Goal: Find specific page/section: Find specific page/section

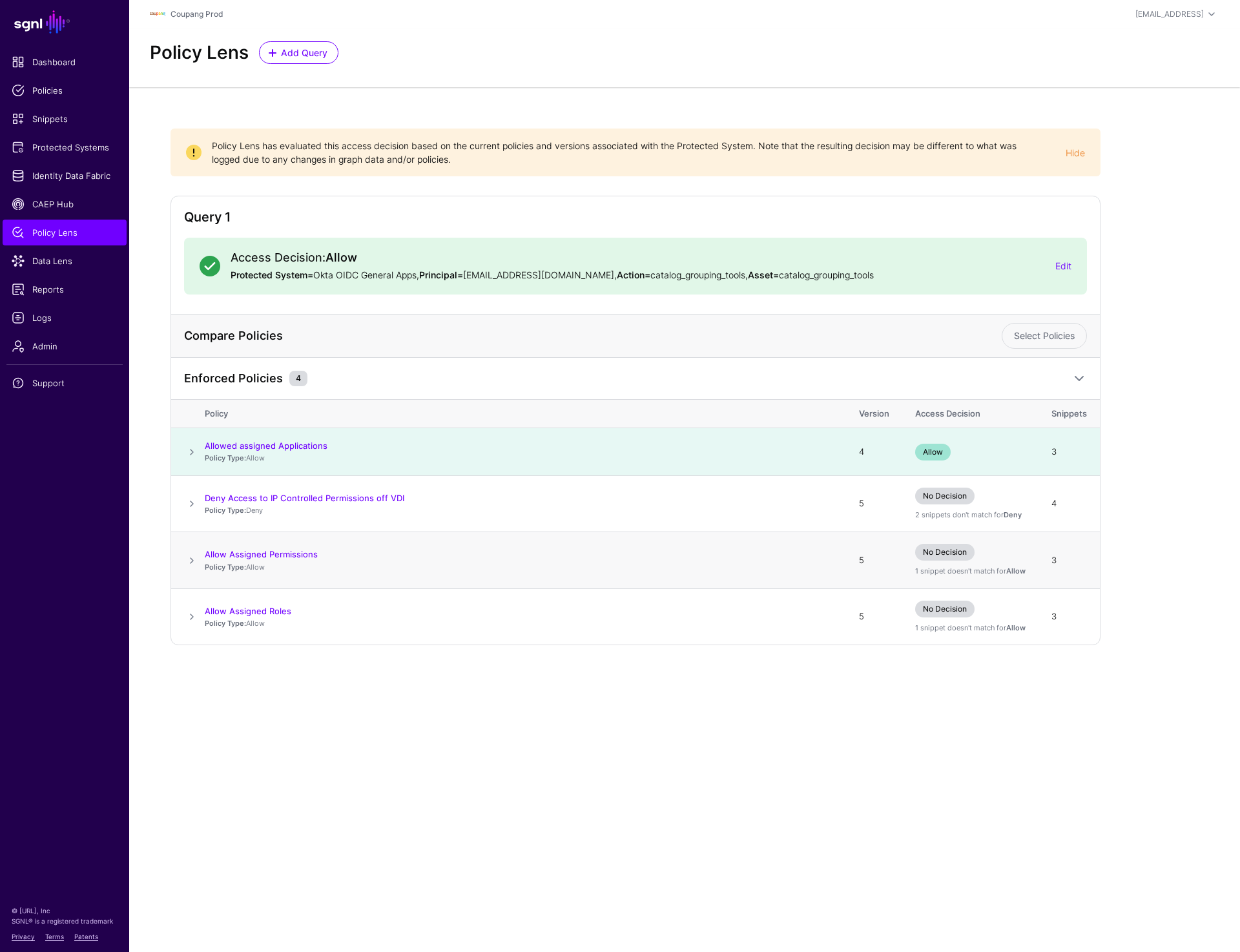
click at [187, 562] on span at bounding box center [191, 560] width 15 height 15
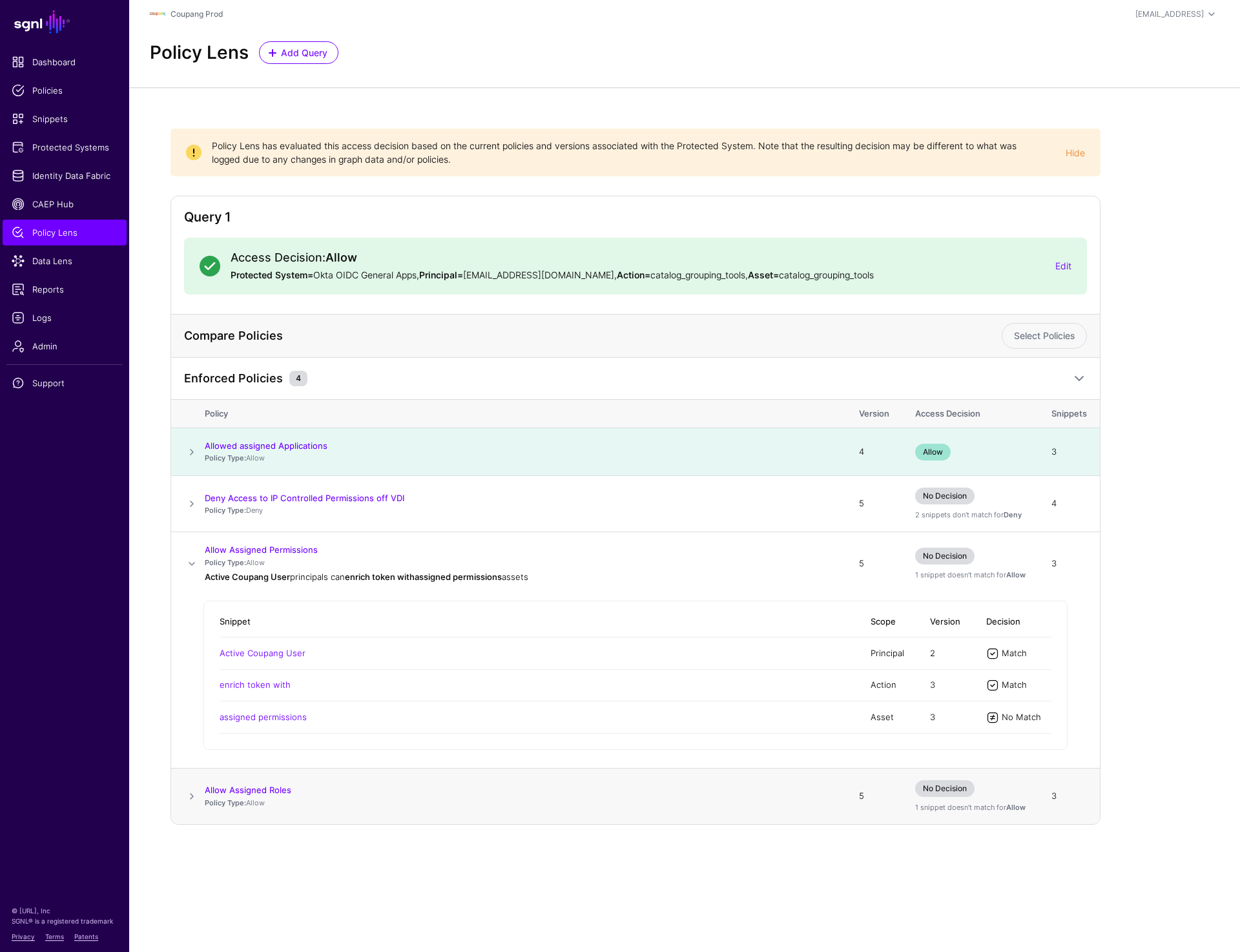
click at [188, 799] on span at bounding box center [191, 796] width 15 height 15
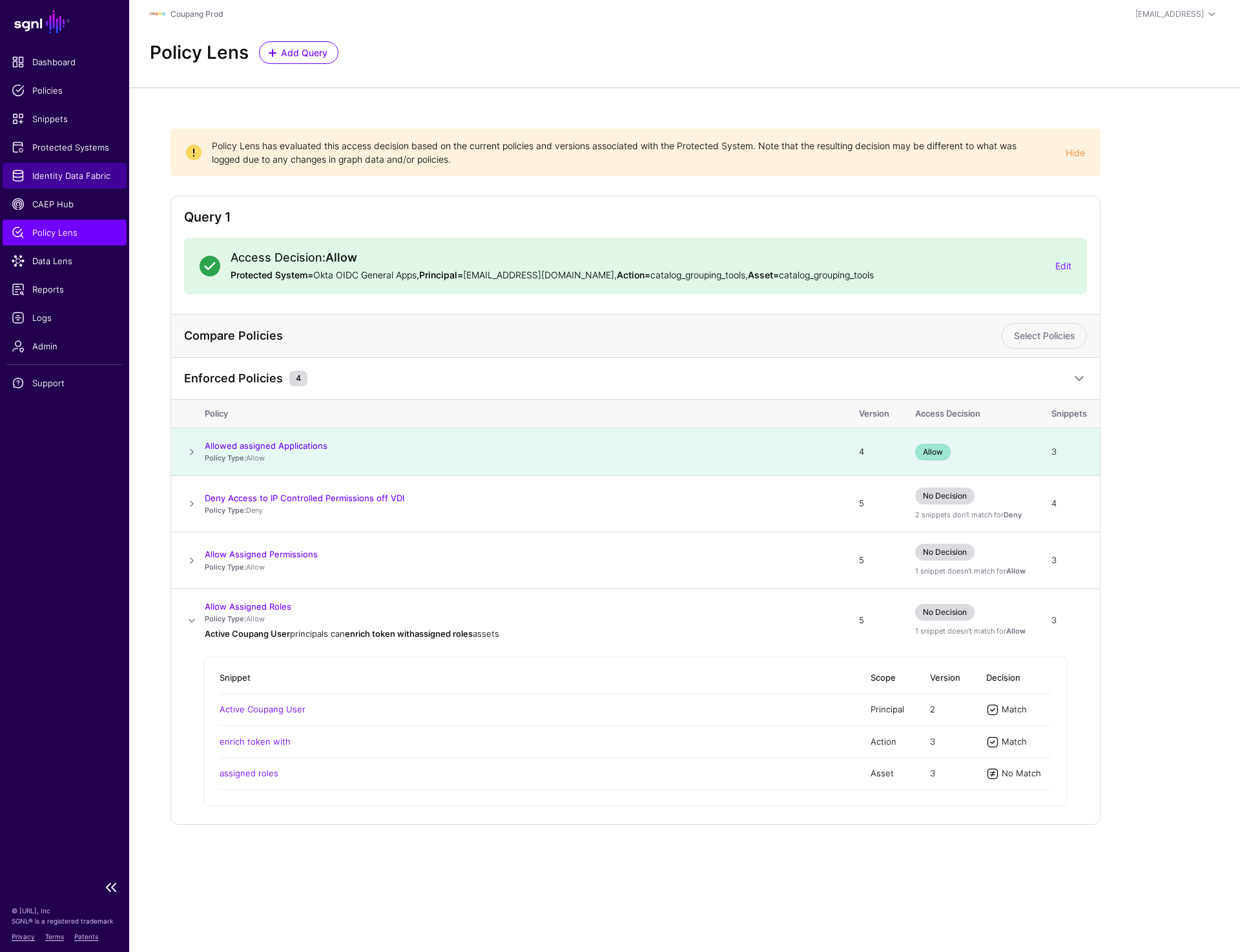
click at [64, 183] on link "Identity Data Fabric" at bounding box center [65, 175] width 124 height 26
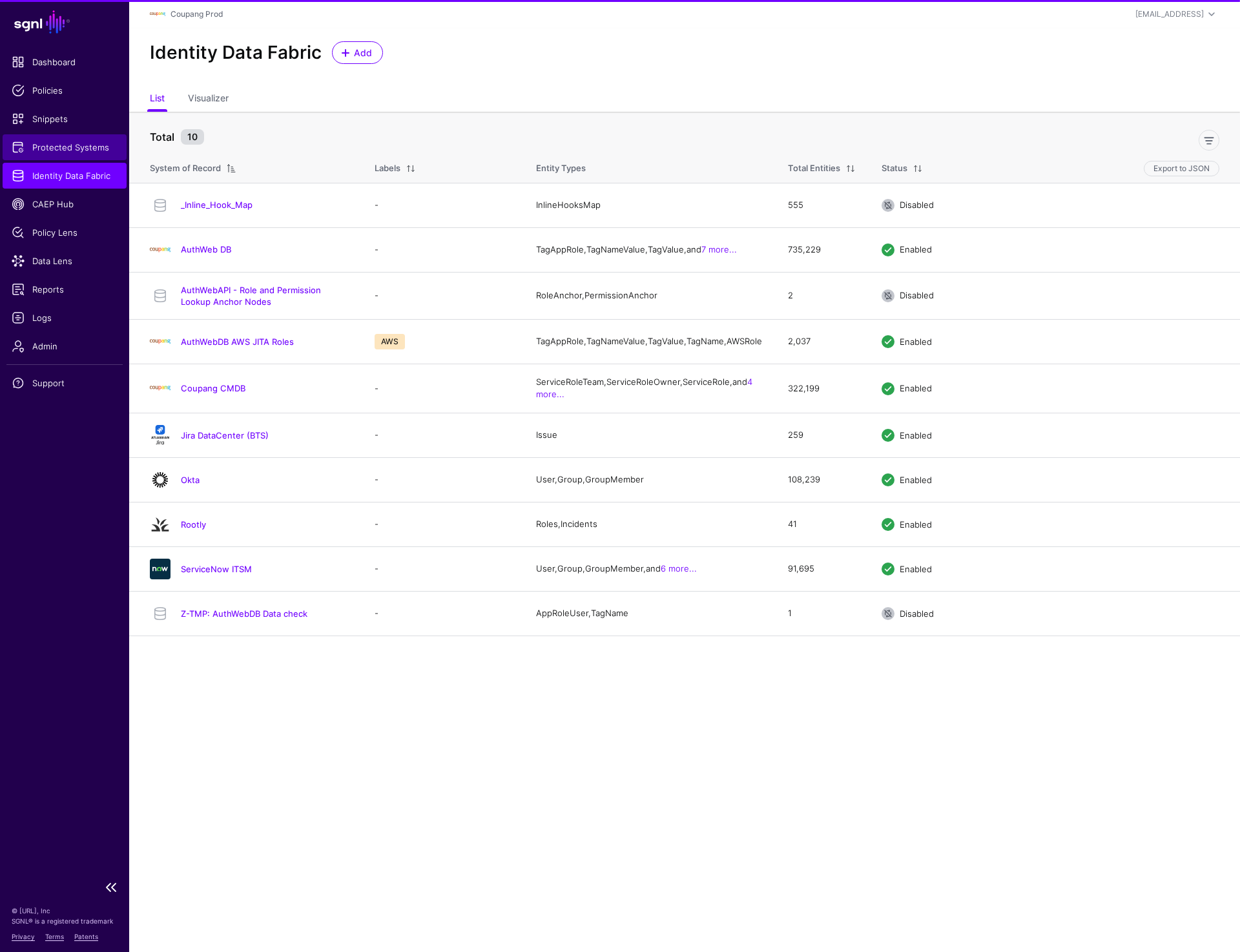
click at [50, 143] on span "Protected Systems" at bounding box center [65, 147] width 106 height 13
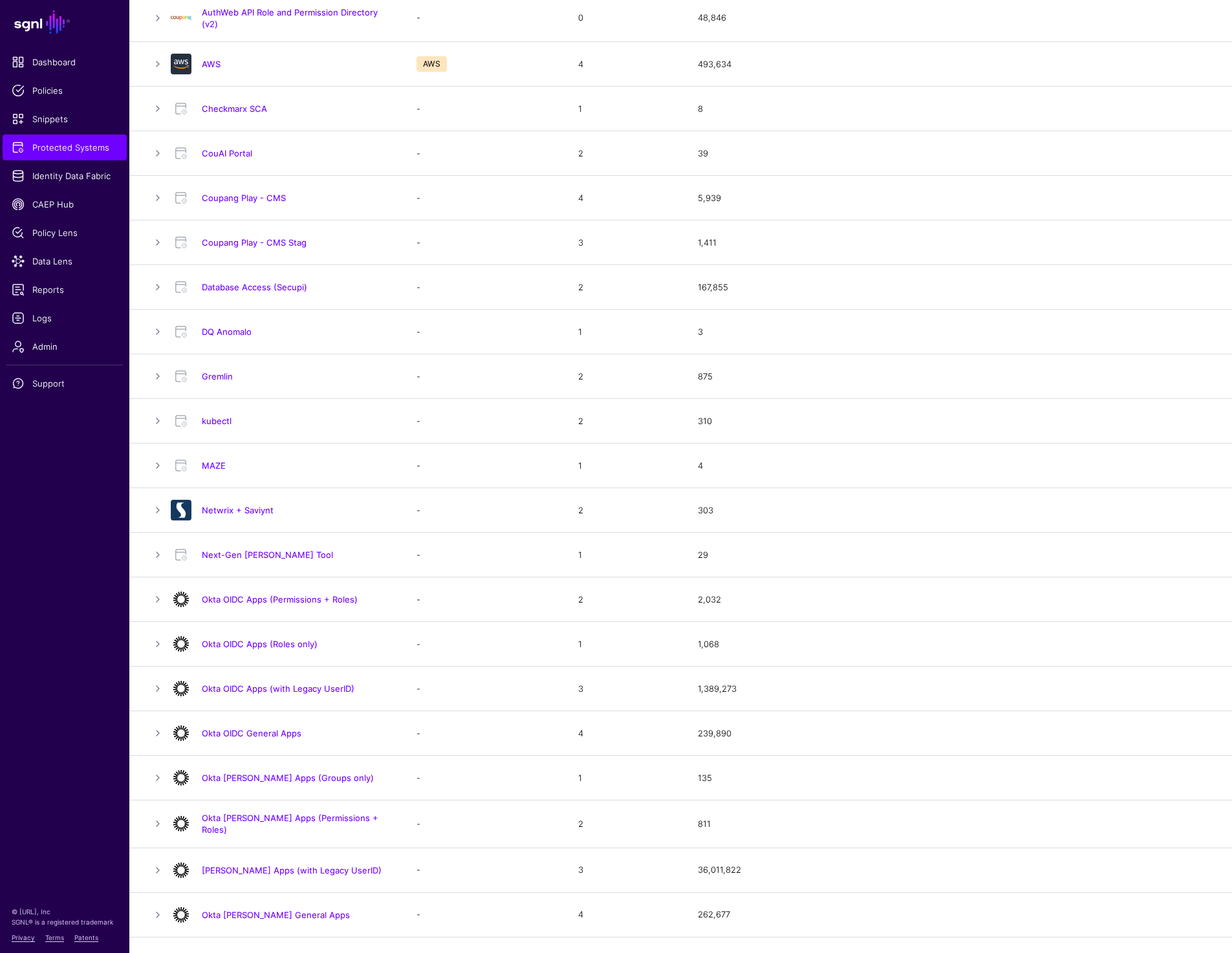
scroll to position [310, 0]
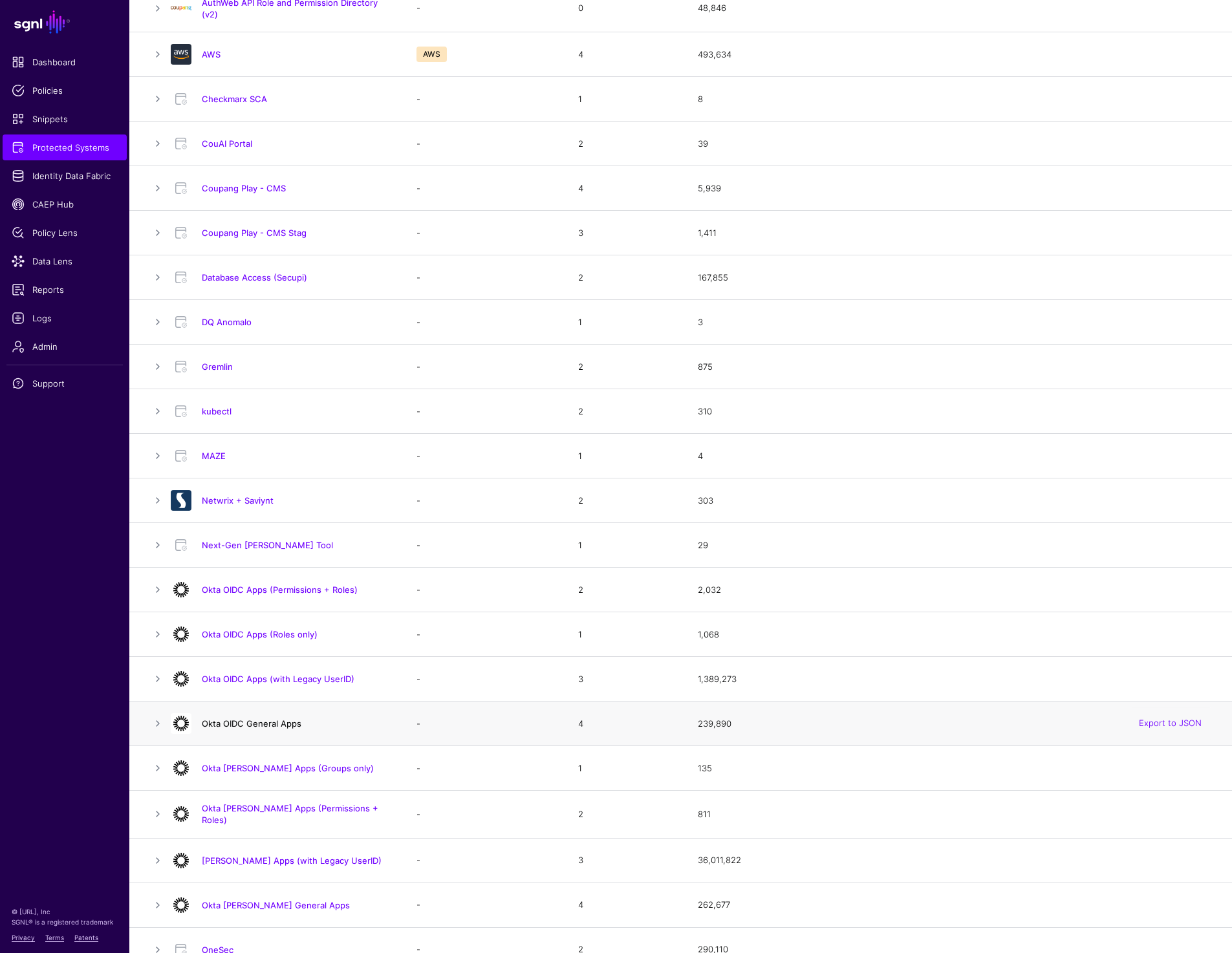
click at [247, 722] on link "Okta OIDC General Apps" at bounding box center [251, 723] width 100 height 11
